Goal: Information Seeking & Learning: Learn about a topic

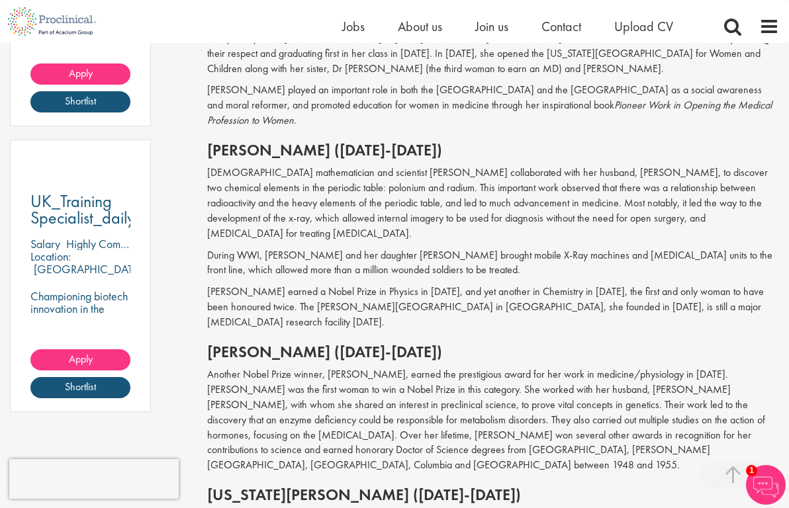
scroll to position [707, 0]
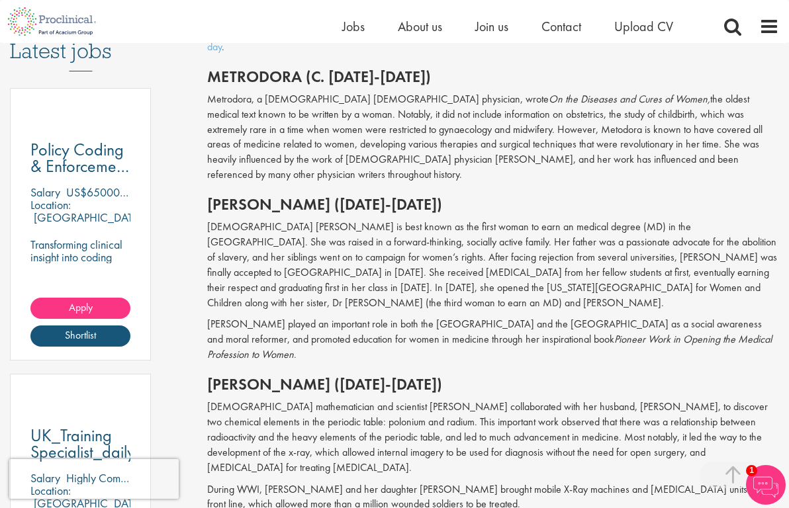
drag, startPoint x: 794, startPoint y: 157, endPoint x: 528, endPoint y: 216, distance: 273.2
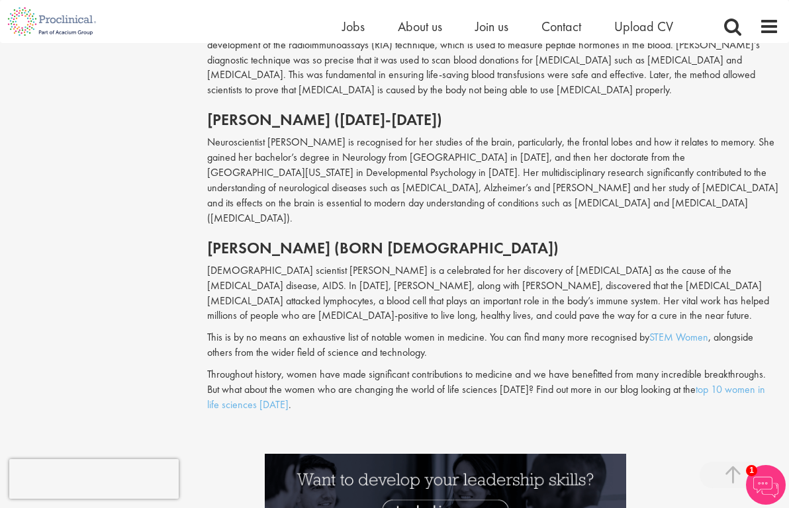
scroll to position [1821, 0]
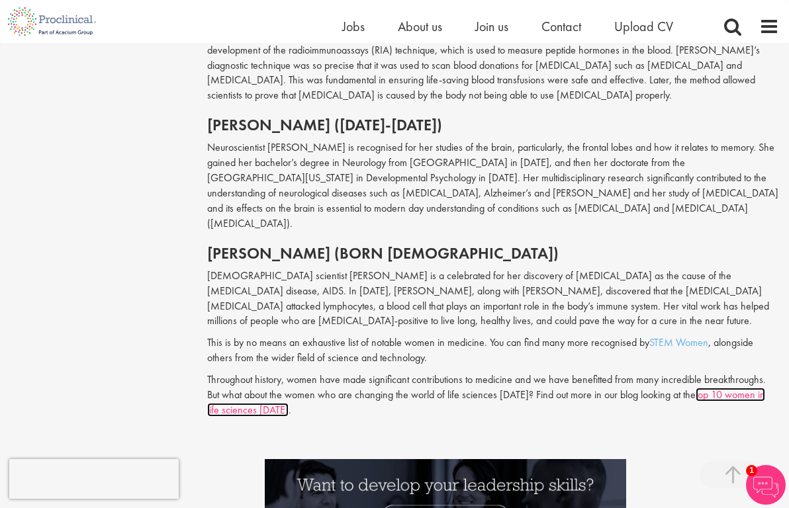
click at [705, 388] on link "top 10 women in life sciences today" at bounding box center [486, 402] width 558 height 29
